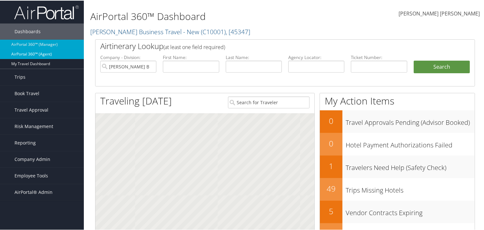
click at [47, 51] on link "AirPortal 360™ (Agent)" at bounding box center [42, 54] width 84 height 10
click at [45, 46] on link "AirPortal 360™ (Manager)" at bounding box center [42, 44] width 84 height 10
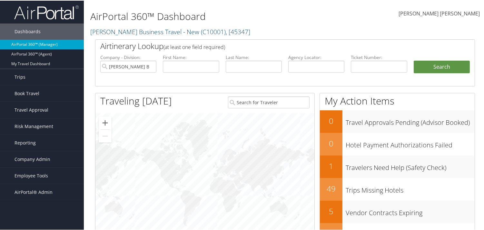
click at [46, 45] on link "AirPortal 360™ (Manager)" at bounding box center [42, 44] width 84 height 10
click at [41, 44] on link "AirPortal 360™ (Manager)" at bounding box center [42, 44] width 84 height 10
click at [36, 144] on link "Reporting" at bounding box center [42, 142] width 84 height 16
click at [30, 141] on span "Reporting" at bounding box center [25, 142] width 21 height 16
click at [41, 160] on span "Company Admin" at bounding box center [33, 159] width 36 height 16
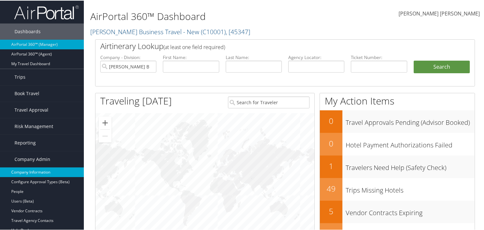
click at [37, 169] on link "Company Information" at bounding box center [42, 172] width 84 height 10
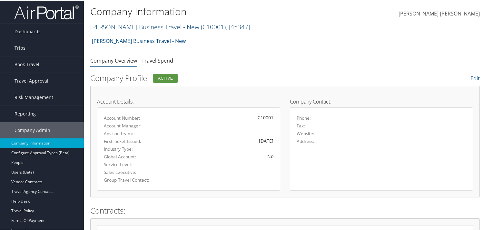
click at [248, 27] on span ", [ 45347 ]" at bounding box center [238, 26] width 25 height 9
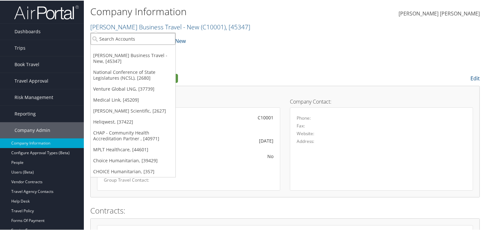
click at [152, 40] on input "search" at bounding box center [133, 38] width 85 height 12
paste input "[GEOGRAPHIC_DATA]"
type input "[GEOGRAPHIC_DATA]"
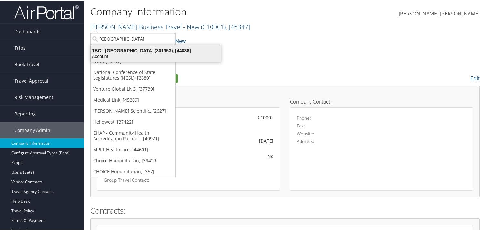
click at [138, 52] on div "TBC - [GEOGRAPHIC_DATA] (301953), [44836]" at bounding box center [156, 50] width 138 height 6
